Goal: Book appointment/travel/reservation

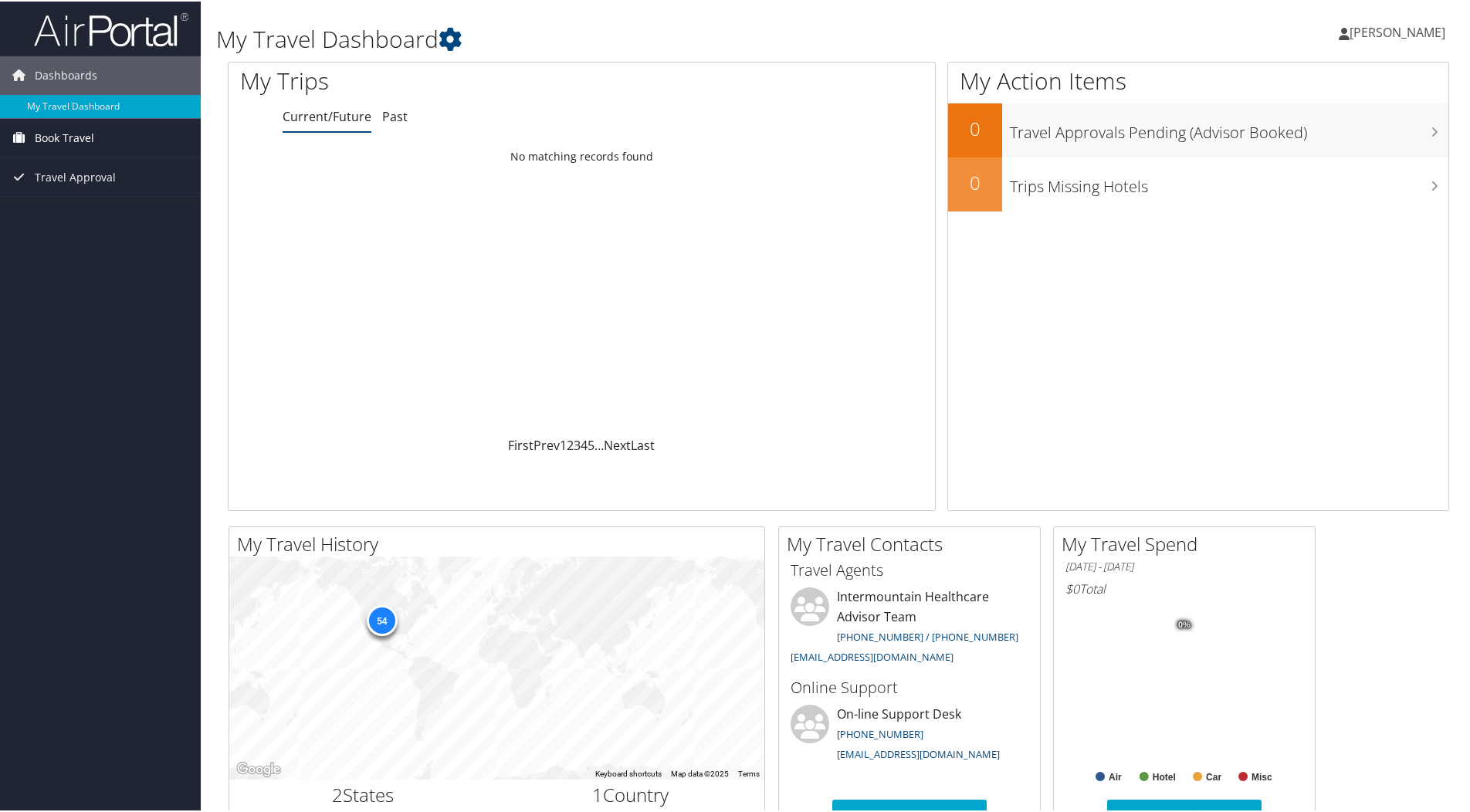
click at [73, 132] on span "Book Travel" at bounding box center [65, 136] width 60 height 38
click at [77, 190] on link "Book/Manage Online Trips" at bounding box center [101, 190] width 201 height 23
